Goal: Task Accomplishment & Management: Use online tool/utility

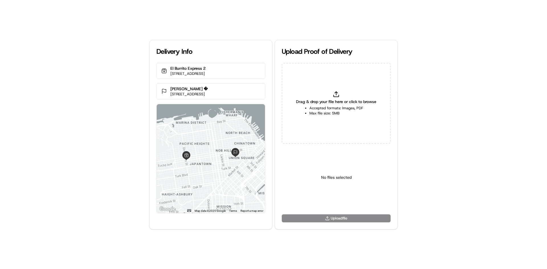
click at [320, 106] on li "Accepted formats: Images, PDF" at bounding box center [336, 108] width 54 height 5
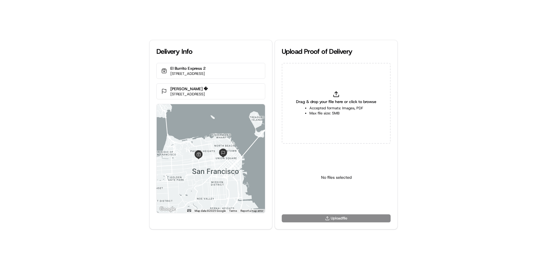
type input "C:\fakepath\HandedToCustomer (1).png"
click at [327, 201] on html "Delivery Info El Burrito Express 2 [STREET_ADDRESS] [PERSON_NAME] � [STREET_ADD…" at bounding box center [273, 134] width 547 height 269
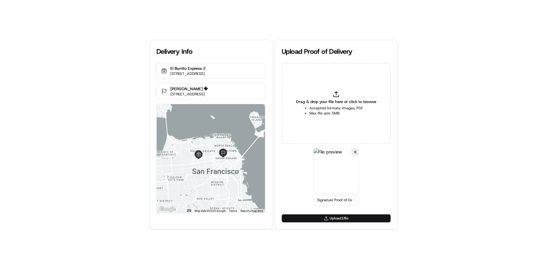
click at [340, 216] on button "Upload 1 file" at bounding box center [336, 219] width 109 height 8
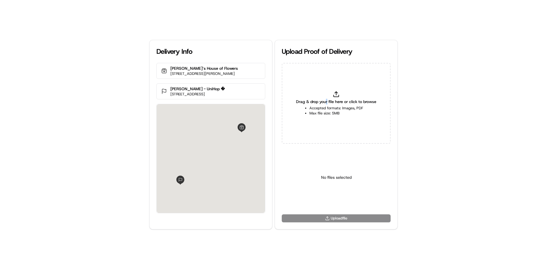
click at [330, 97] on div "Drag & drop your file here or click to browse Accepted formats: Images, PDF Max…" at bounding box center [336, 103] width 109 height 81
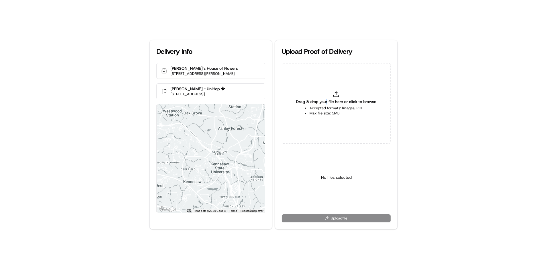
type input "C:\fakepath\HandedToCustomer (1).png"
click at [342, 200] on html "Delivery Info Brenda‘s House of Flowers 200 Chambers St, Woodstock, GA 30188, U…" at bounding box center [273, 134] width 547 height 269
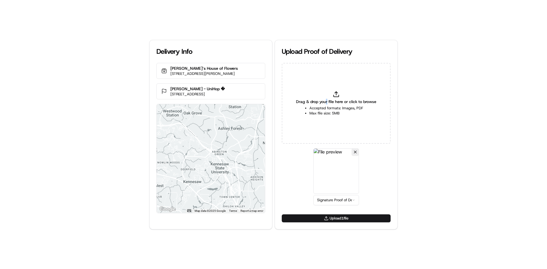
click at [341, 218] on button "Upload 1 file" at bounding box center [336, 219] width 109 height 8
